Goal: Check status: Check status

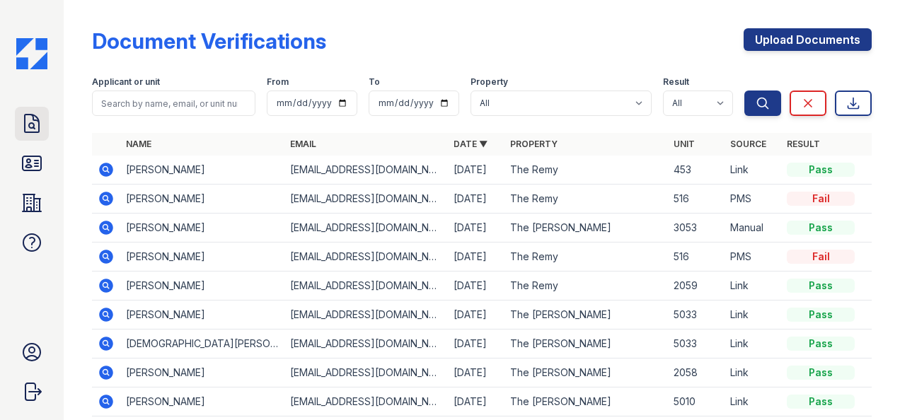
click at [28, 122] on icon at bounding box center [32, 124] width 23 height 23
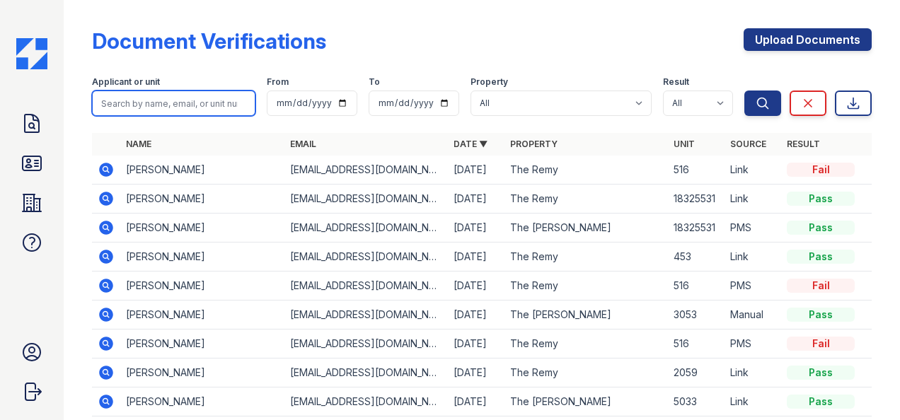
click at [119, 109] on input "search" at bounding box center [173, 103] width 163 height 25
click at [27, 164] on icon at bounding box center [32, 163] width 23 height 23
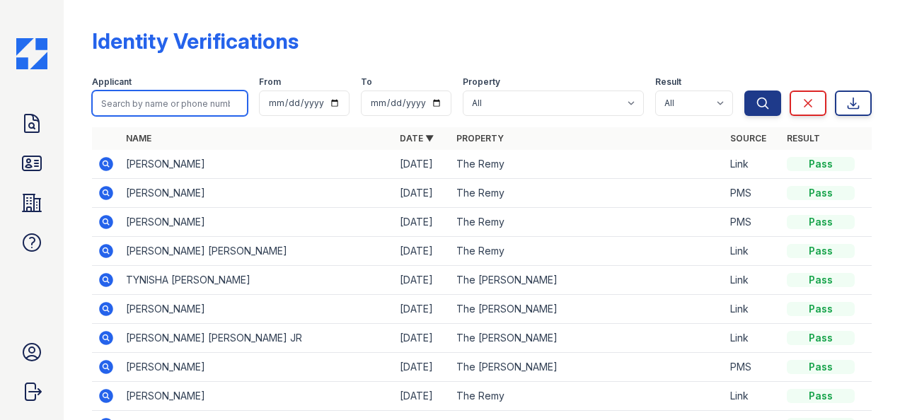
click at [183, 104] on input "search" at bounding box center [170, 103] width 156 height 25
type input "[DEMOGRAPHIC_DATA][PERSON_NAME]"
click at [745, 91] on button "Search" at bounding box center [763, 103] width 37 height 25
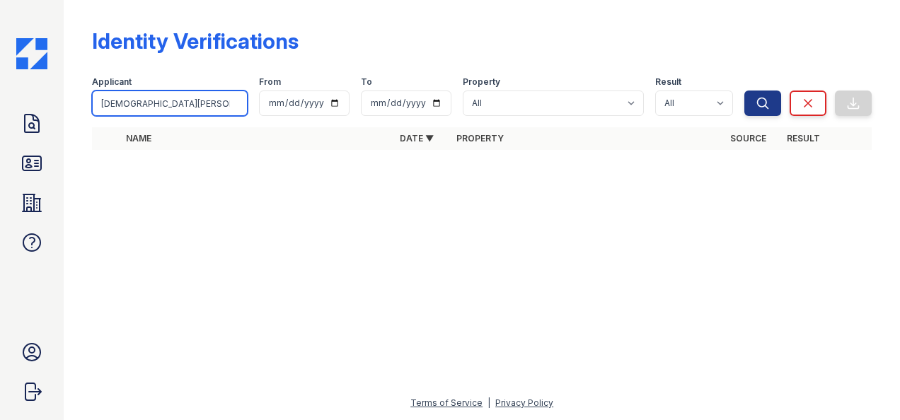
click at [180, 108] on input "[DEMOGRAPHIC_DATA][PERSON_NAME]" at bounding box center [170, 103] width 156 height 25
type input "k"
type input "[PERSON_NAME]"
click at [745, 91] on button "Search" at bounding box center [763, 103] width 37 height 25
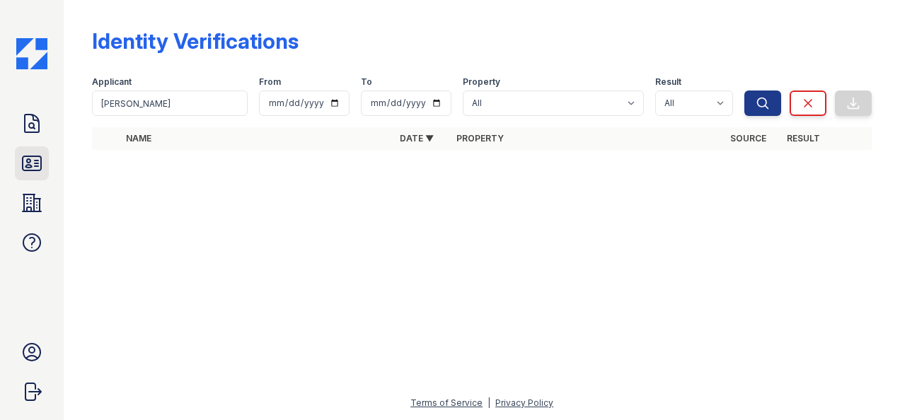
click at [33, 157] on icon at bounding box center [32, 163] width 18 height 14
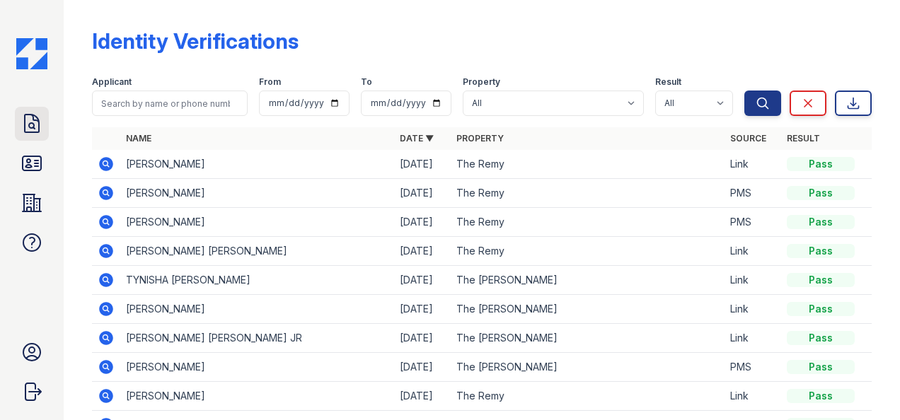
click at [31, 135] on link "Doc Verifications" at bounding box center [32, 124] width 34 height 34
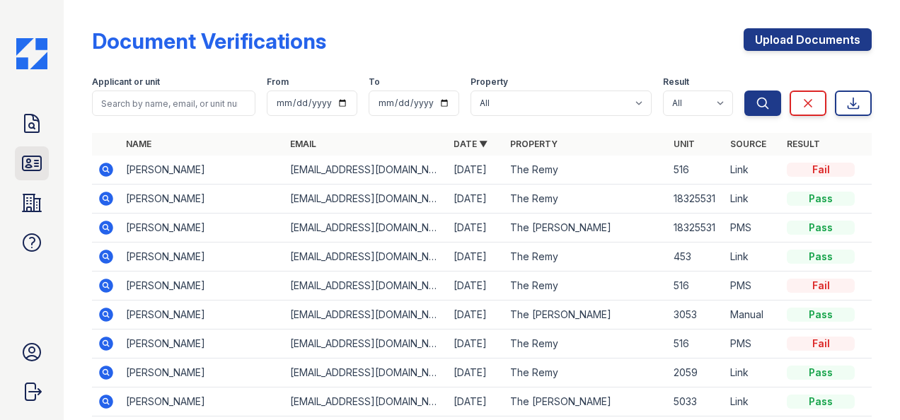
click at [35, 159] on icon at bounding box center [32, 163] width 23 height 23
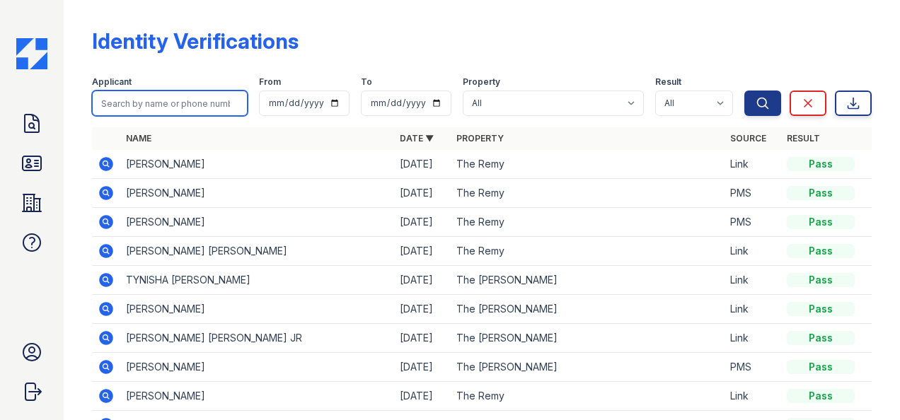
click at [113, 113] on input "search" at bounding box center [170, 103] width 156 height 25
type input "[PERSON_NAME]"
click at [745, 91] on button "Search" at bounding box center [763, 103] width 37 height 25
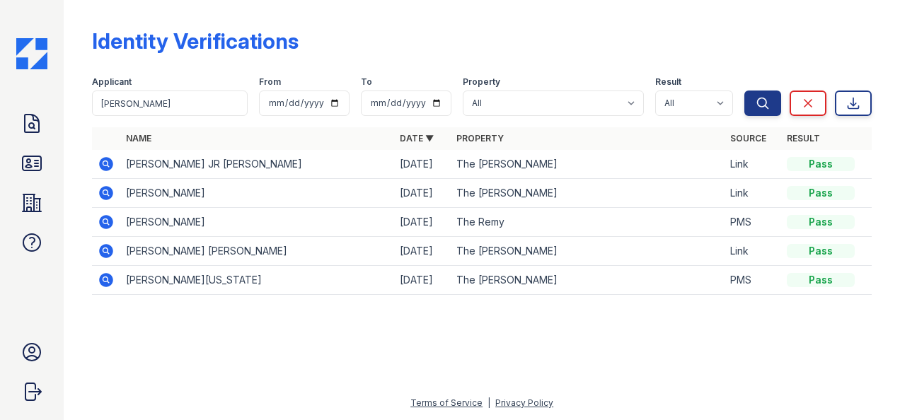
click at [100, 249] on icon at bounding box center [106, 251] width 14 height 14
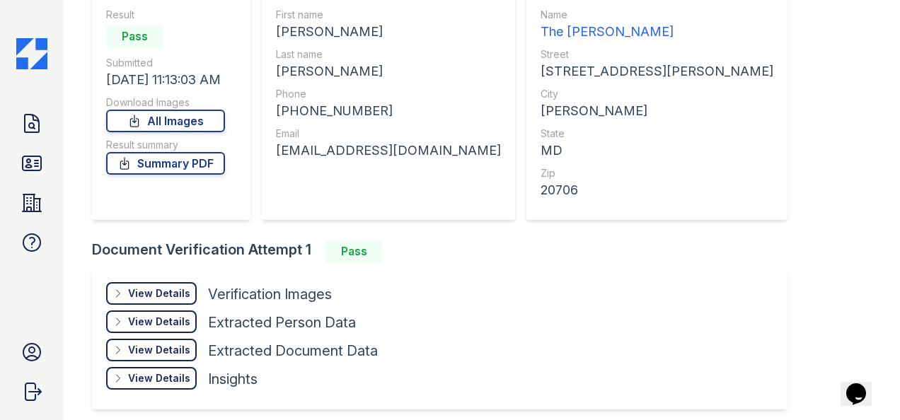
scroll to position [160, 0]
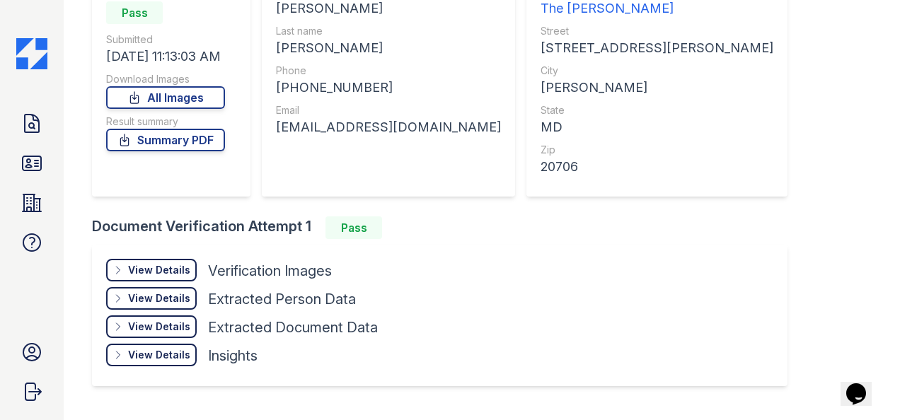
click at [201, 276] on div "View Details Details Hide Details Details Verification Images" at bounding box center [242, 273] width 272 height 28
click at [193, 273] on div "View Details Details" at bounding box center [151, 270] width 91 height 23
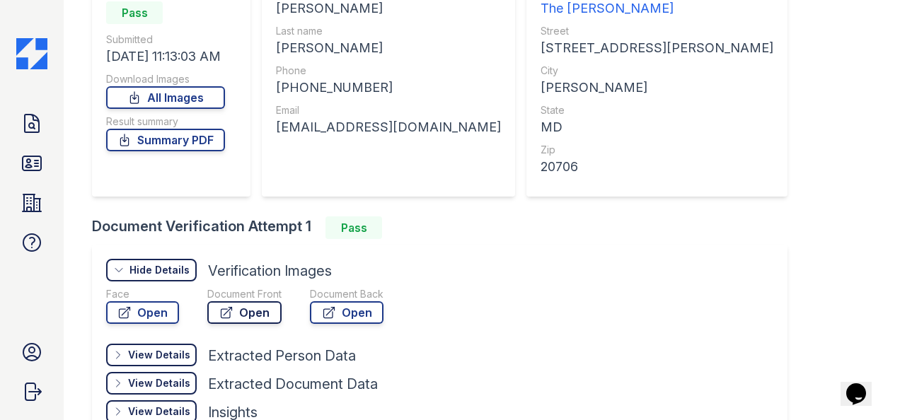
click at [253, 320] on link "Open" at bounding box center [244, 312] width 74 height 23
